Goal: Information Seeking & Learning: Learn about a topic

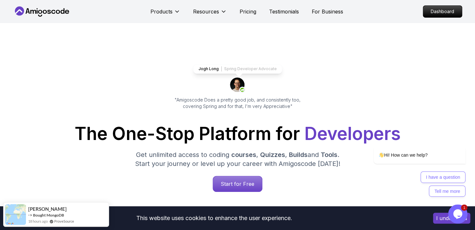
click at [39, 9] on icon at bounding box center [42, 11] width 58 height 10
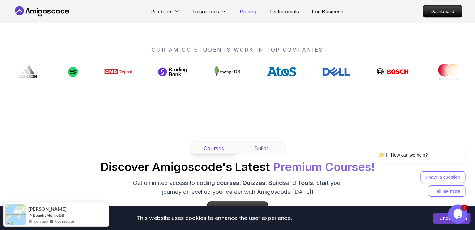
scroll to position [497, 0]
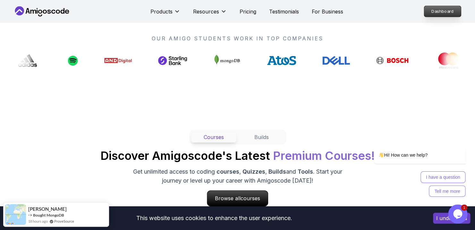
click at [443, 15] on p "Dashboard" at bounding box center [442, 11] width 37 height 11
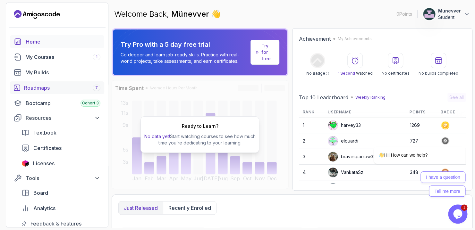
click at [50, 90] on div "Roadmaps 7" at bounding box center [62, 88] width 76 height 8
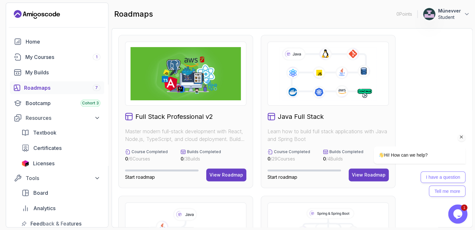
click at [368, 178] on div "I have a question Tell me more" at bounding box center [411, 184] width 109 height 25
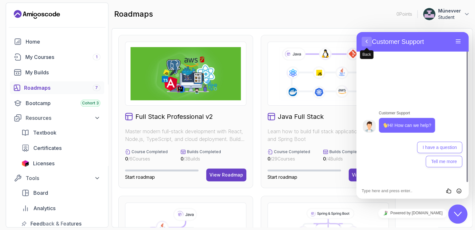
click at [368, 42] on button "Back" at bounding box center [366, 42] width 10 height 10
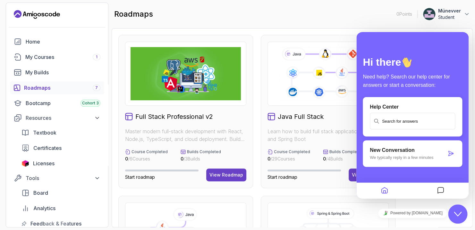
click at [438, 188] on icon "Messages" at bounding box center [441, 191] width 8 height 13
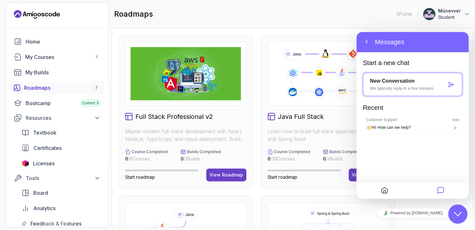
click at [460, 213] on icon "Chat widget" at bounding box center [458, 214] width 8 height 4
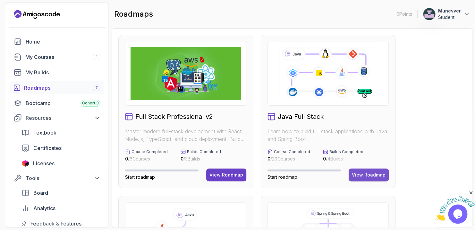
click at [378, 174] on div "View Roadmap" at bounding box center [369, 175] width 34 height 6
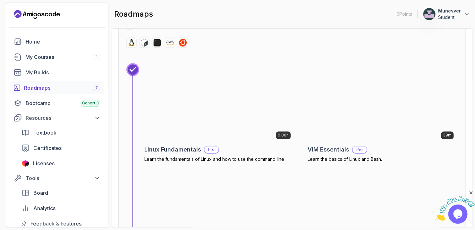
scroll to position [264, 0]
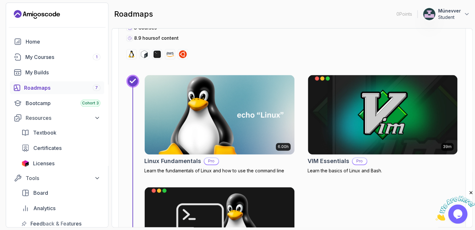
click at [263, 137] on img at bounding box center [220, 115] width 150 height 80
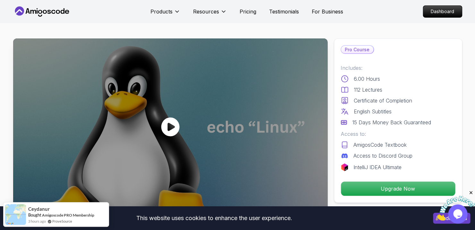
click at [148, 139] on div at bounding box center [170, 126] width 314 height 177
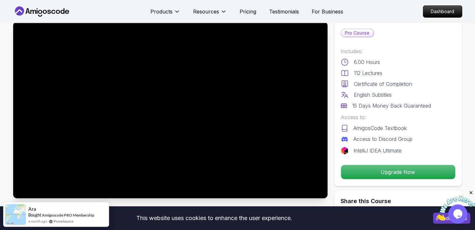
scroll to position [18, 0]
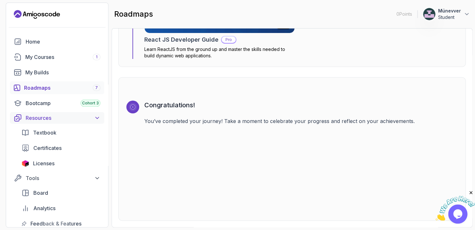
scroll to position [76, 0]
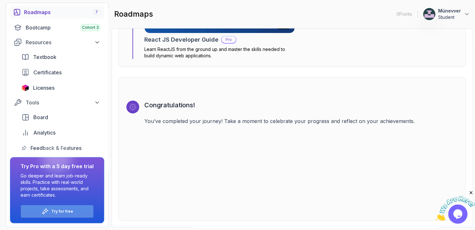
click at [55, 209] on div "Try for free" at bounding box center [57, 211] width 72 height 13
click at [63, 201] on div "Try Pro with a 5 day free trial Go deeper and learn job-ready skills. Practice …" at bounding box center [57, 190] width 89 height 55
click at [78, 169] on p "Try Pro with a 5 day free trial" at bounding box center [57, 167] width 73 height 8
click at [73, 210] on div "Try for free" at bounding box center [57, 211] width 72 height 13
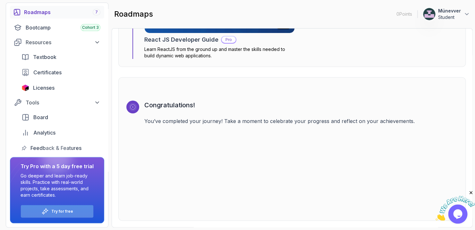
scroll to position [0, 0]
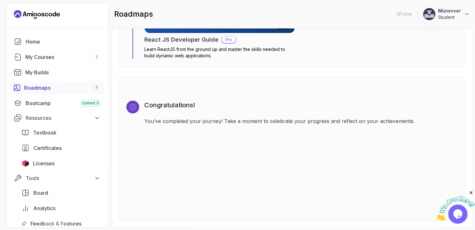
click at [42, 15] on icon "Landing page" at bounding box center [37, 14] width 46 height 10
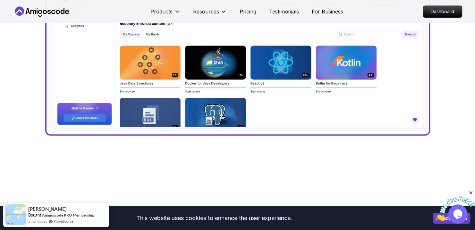
scroll to position [346, 0]
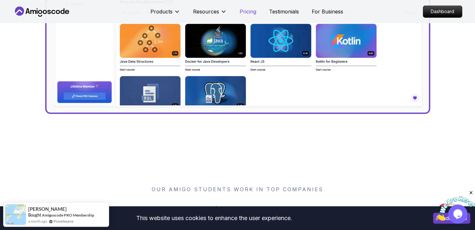
click at [249, 11] on p "Pricing" at bounding box center [248, 12] width 17 height 8
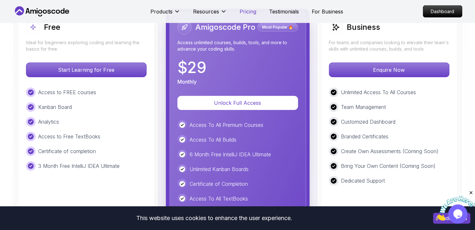
scroll to position [1480, 0]
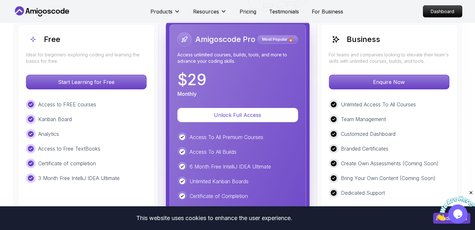
click at [44, 11] on icon at bounding box center [42, 11] width 58 height 10
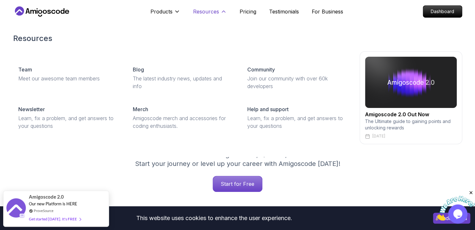
click at [214, 13] on p "Resources" at bounding box center [206, 12] width 26 height 8
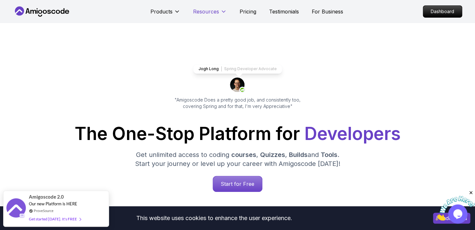
click at [214, 13] on p "Resources" at bounding box center [206, 12] width 26 height 8
click at [437, 13] on p "Dashboard" at bounding box center [442, 11] width 37 height 11
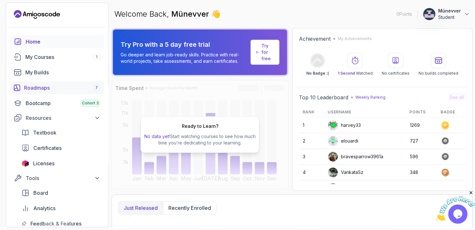
click at [54, 91] on div "Roadmaps 7" at bounding box center [62, 88] width 76 height 8
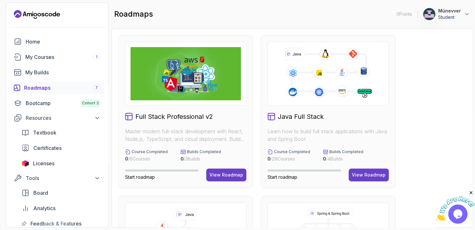
click at [290, 117] on h2 "Java Full Stack" at bounding box center [301, 116] width 46 height 9
click at [360, 179] on button "View Roadmap" at bounding box center [369, 175] width 40 height 13
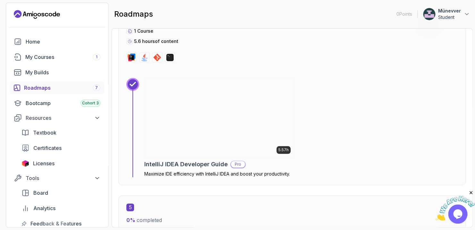
scroll to position [1139, 0]
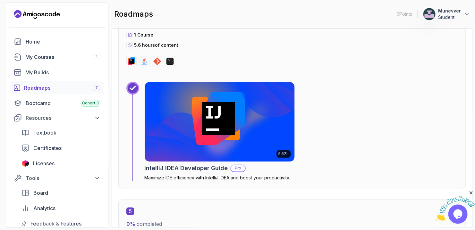
click at [245, 147] on img at bounding box center [219, 121] width 157 height 83
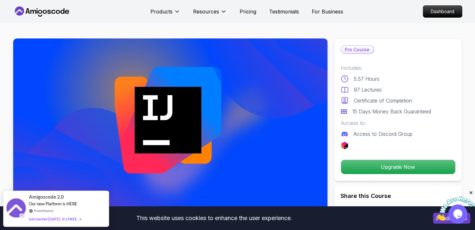
click at [205, 133] on img at bounding box center [170, 126] width 314 height 177
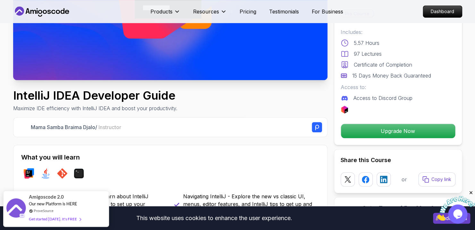
scroll to position [136, 0]
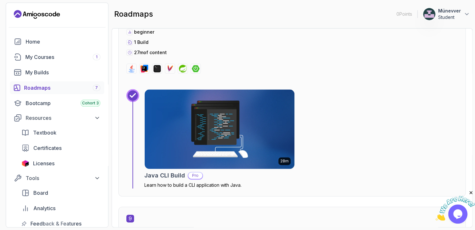
scroll to position [2166, 0]
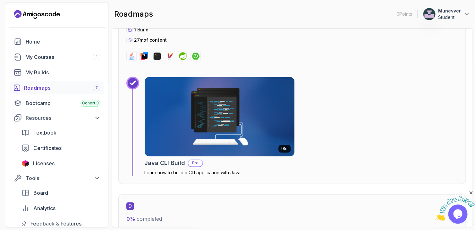
click at [171, 117] on img at bounding box center [220, 117] width 150 height 80
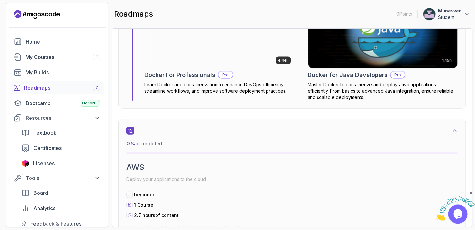
scroll to position [3377, 0]
